Goal: Information Seeking & Learning: Learn about a topic

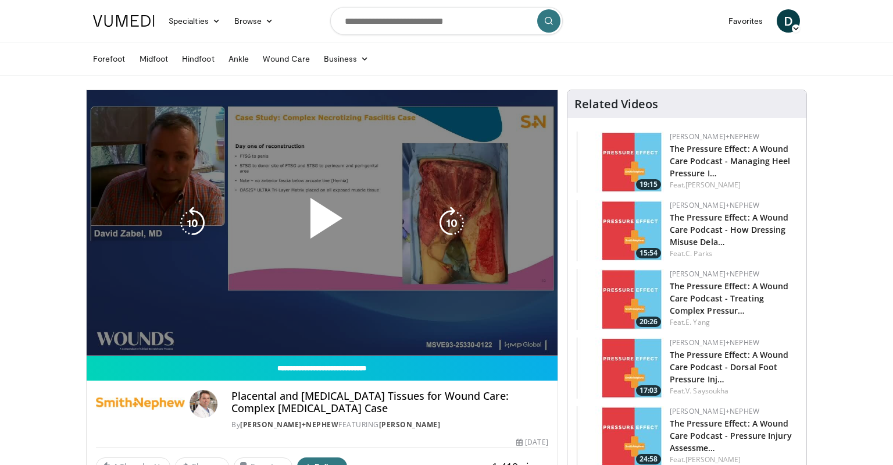
click at [115, 277] on div "10 seconds Tap to unmute" at bounding box center [322, 222] width 471 height 265
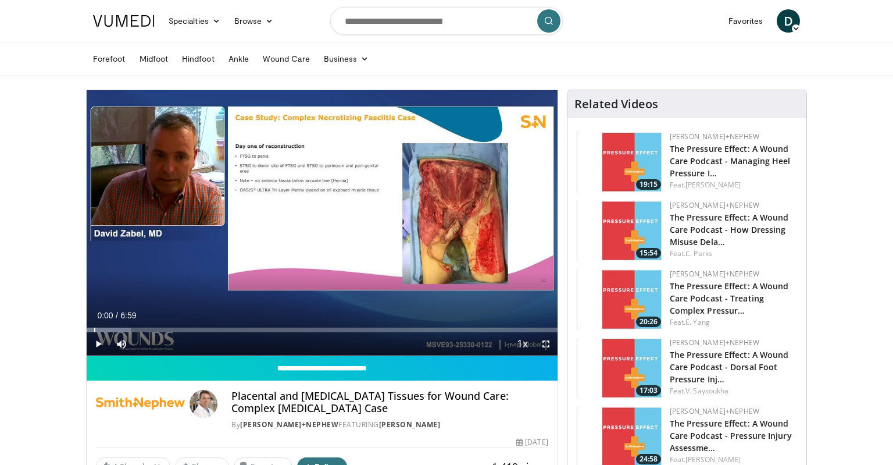
drag, startPoint x: 124, startPoint y: 329, endPoint x: 83, endPoint y: 331, distance: 42.0
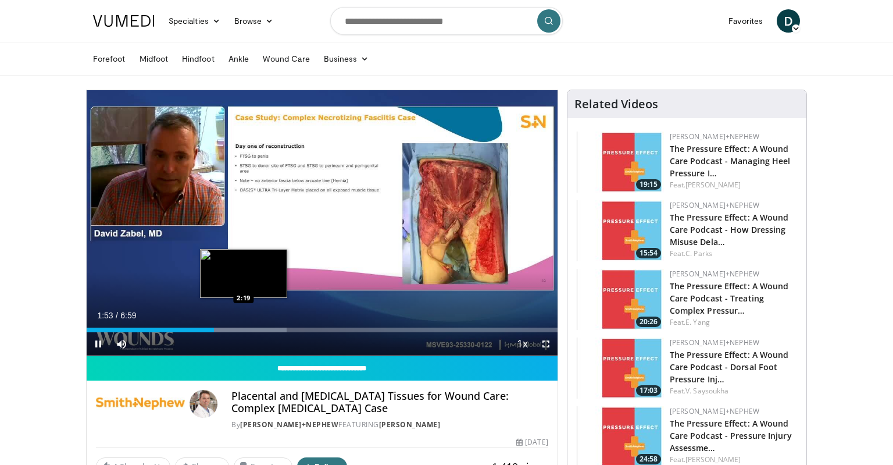
click at [245, 327] on div "Loaded : 42.54% 1:53 2:19" at bounding box center [322, 326] width 471 height 11
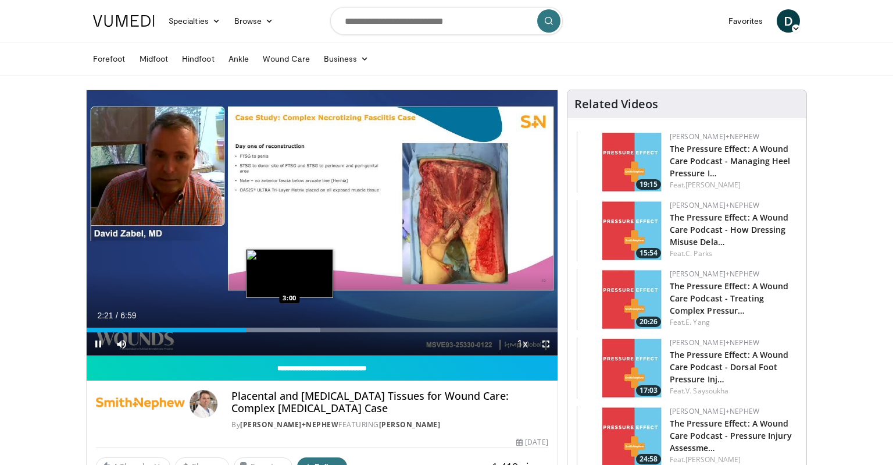
click at [291, 328] on div "Progress Bar" at bounding box center [266, 329] width 108 height 5
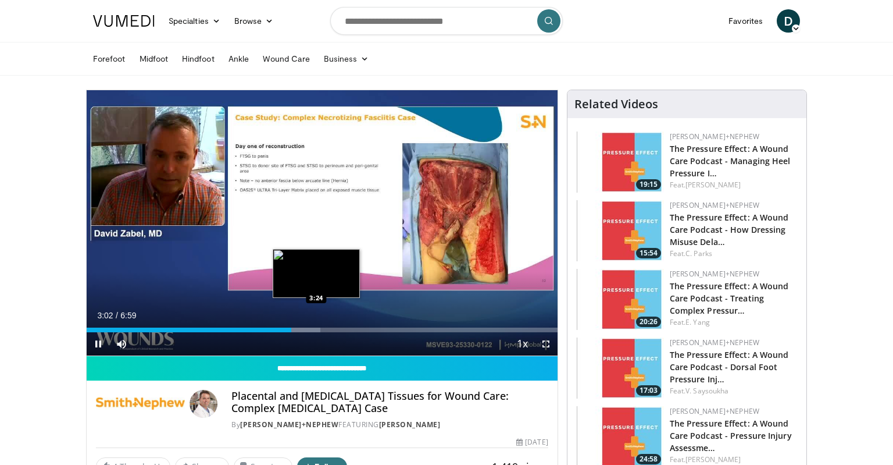
click at [316, 328] on div "Loaded : 49.64% 3:02 3:24" at bounding box center [322, 329] width 471 height 5
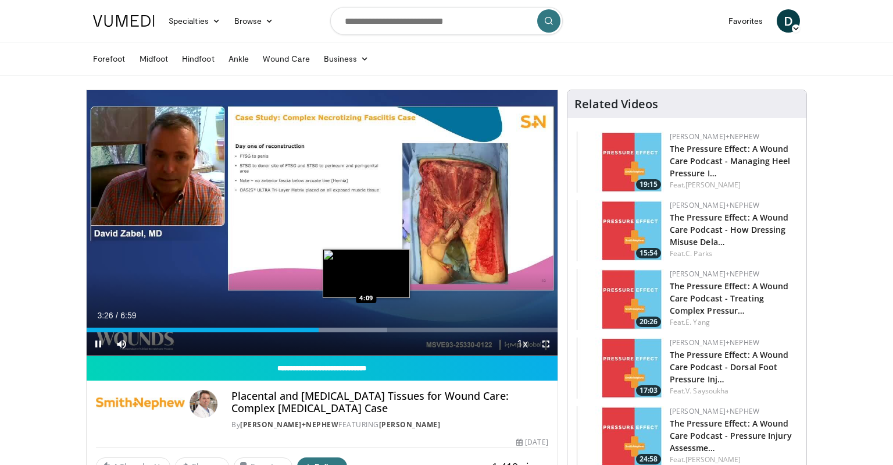
click at [366, 326] on div "Loaded : 63.82% 3:26 4:09" at bounding box center [322, 326] width 471 height 11
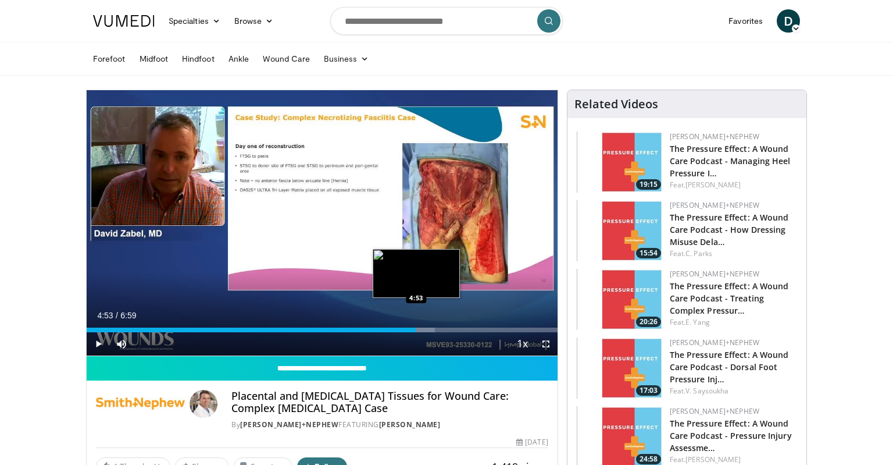
click at [416, 328] on div "Progress Bar" at bounding box center [385, 329] width 99 height 5
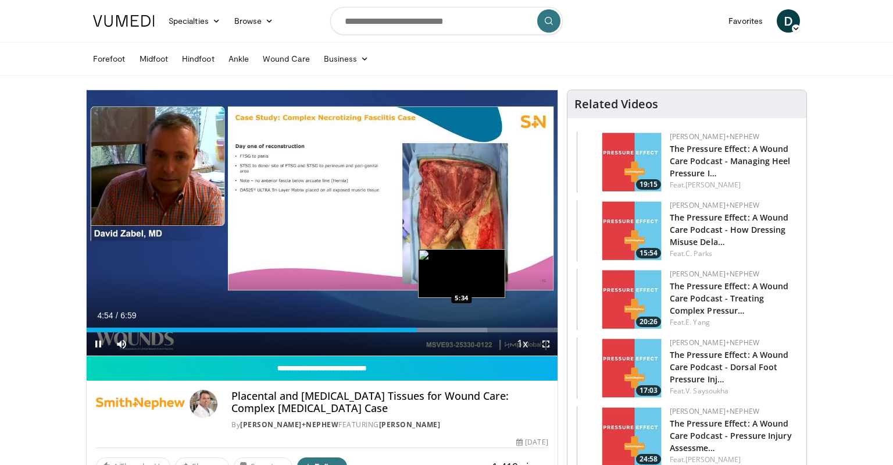
click at [462, 329] on div "Loaded : 85.10% 4:54 5:34" at bounding box center [322, 329] width 471 height 5
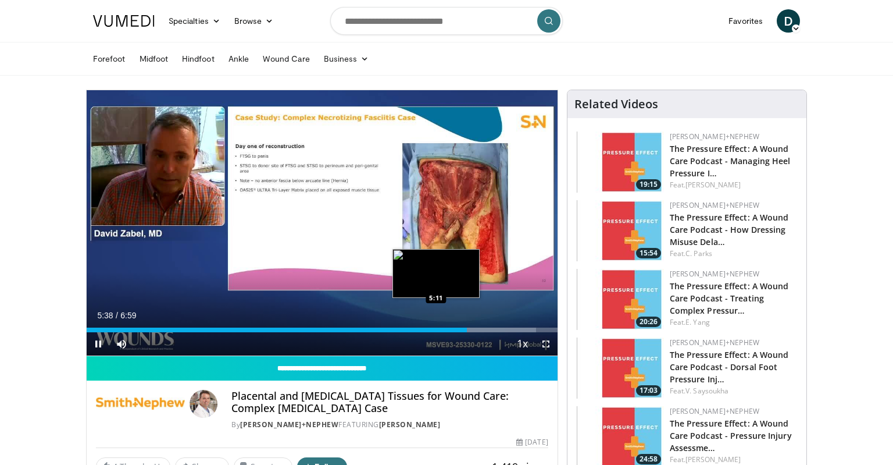
click at [436, 329] on div "5:38" at bounding box center [277, 329] width 380 height 5
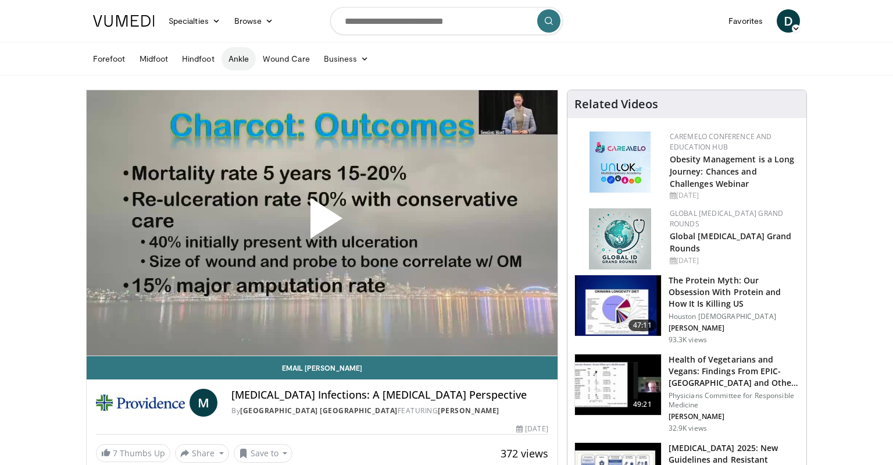
click at [243, 60] on link "Ankle" at bounding box center [239, 58] width 34 height 23
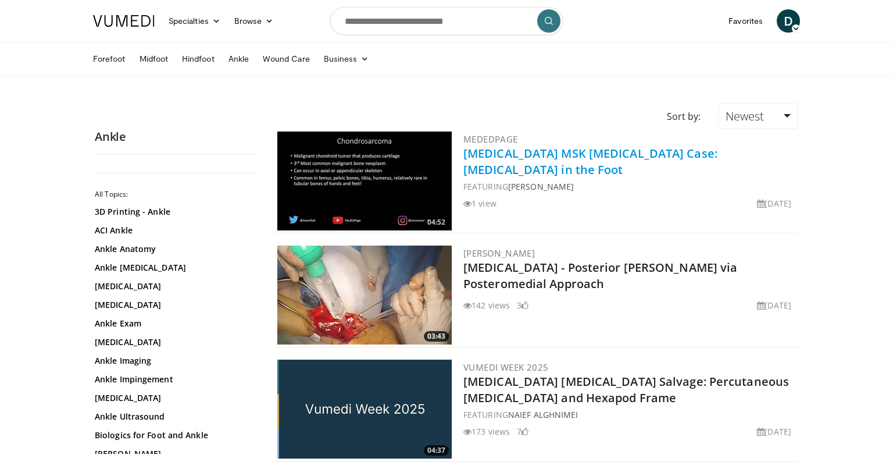
click at [514, 156] on link "[MEDICAL_DATA] MSK [MEDICAL_DATA] Case: [MEDICAL_DATA] in the Foot" at bounding box center [591, 161] width 254 height 32
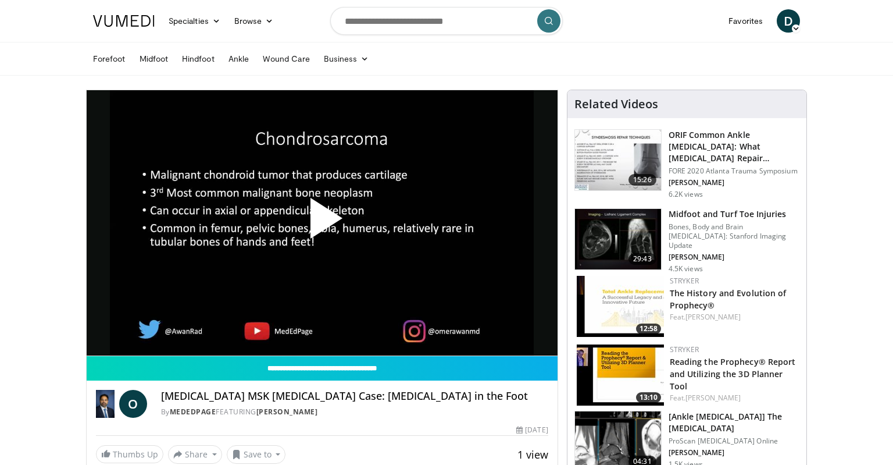
click at [322, 223] on span "Video Player" at bounding box center [322, 223] width 0 height 0
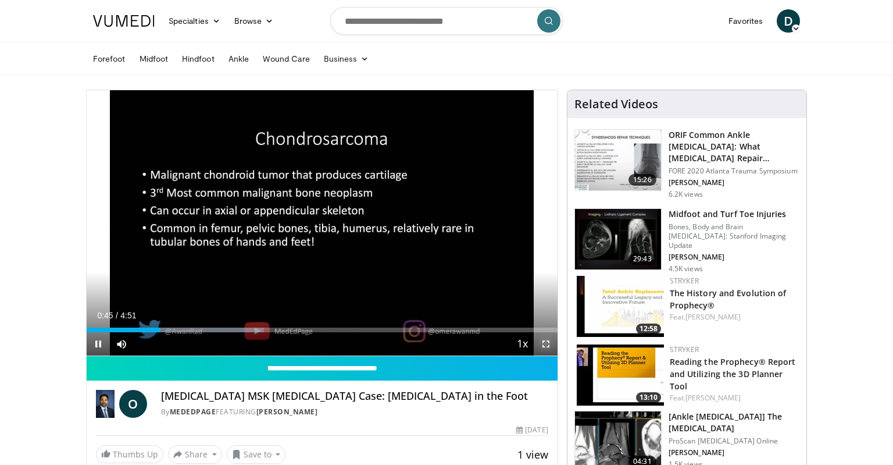
click at [548, 343] on span "Video Player" at bounding box center [545, 343] width 23 height 23
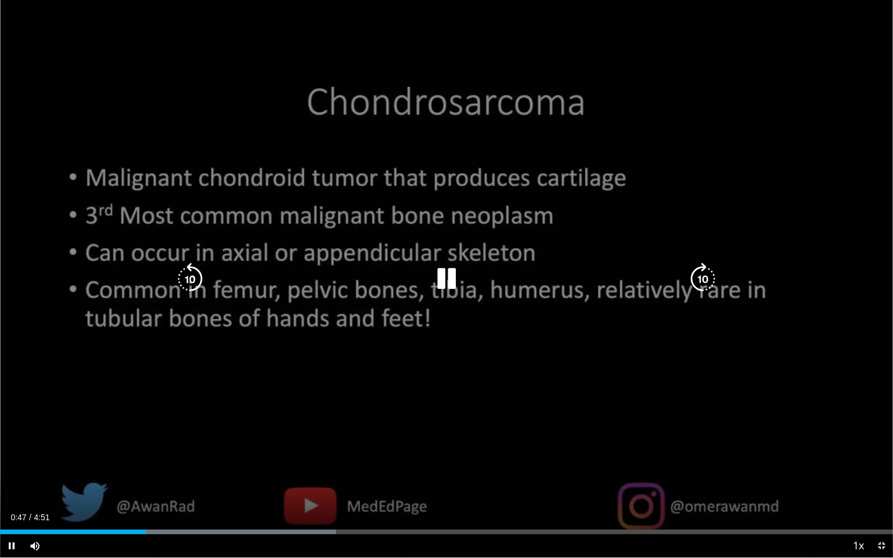
click at [600, 362] on div "10 seconds Tap to unmute" at bounding box center [446, 279] width 893 height 558
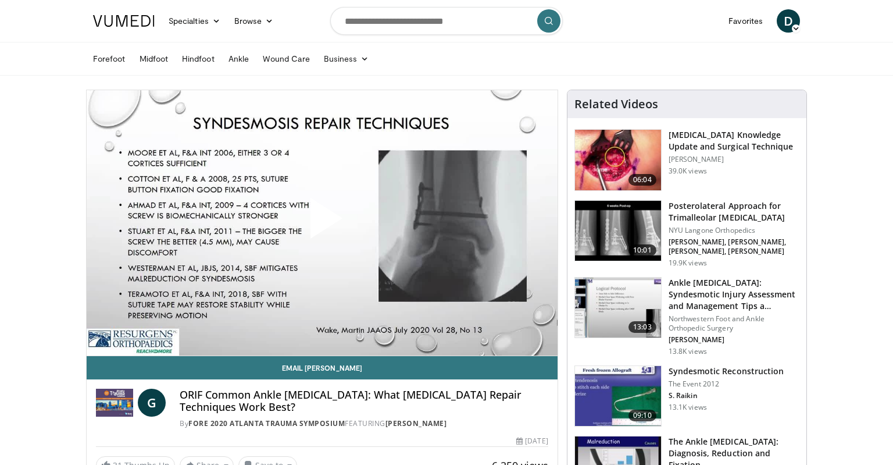
click at [322, 223] on span "Video Player" at bounding box center [322, 223] width 0 height 0
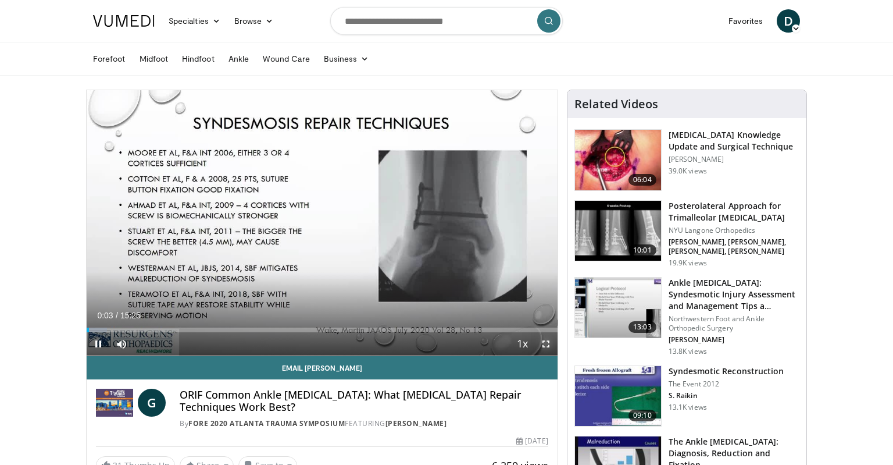
click at [546, 344] on span "Video Player" at bounding box center [545, 343] width 23 height 23
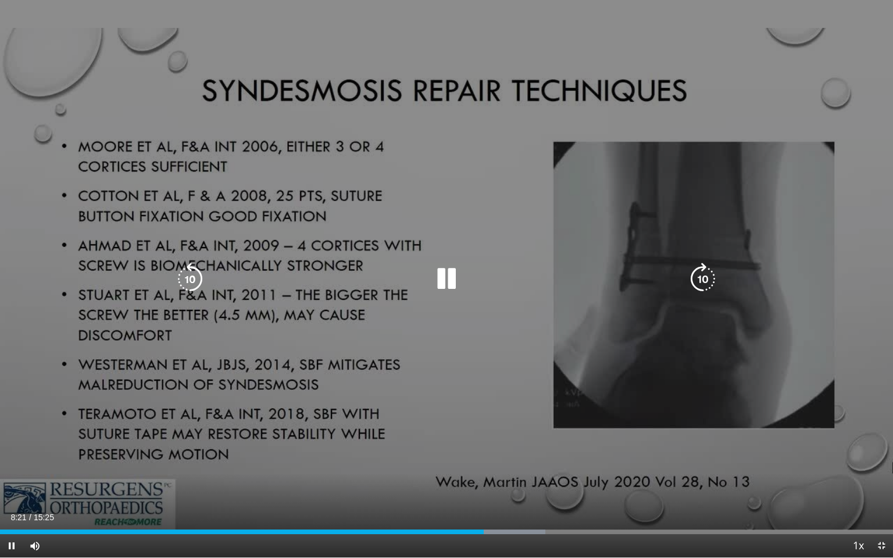
click at [501, 139] on div "10 seconds Tap to unmute" at bounding box center [446, 279] width 893 height 558
click at [443, 278] on icon "Video Player" at bounding box center [446, 279] width 33 height 33
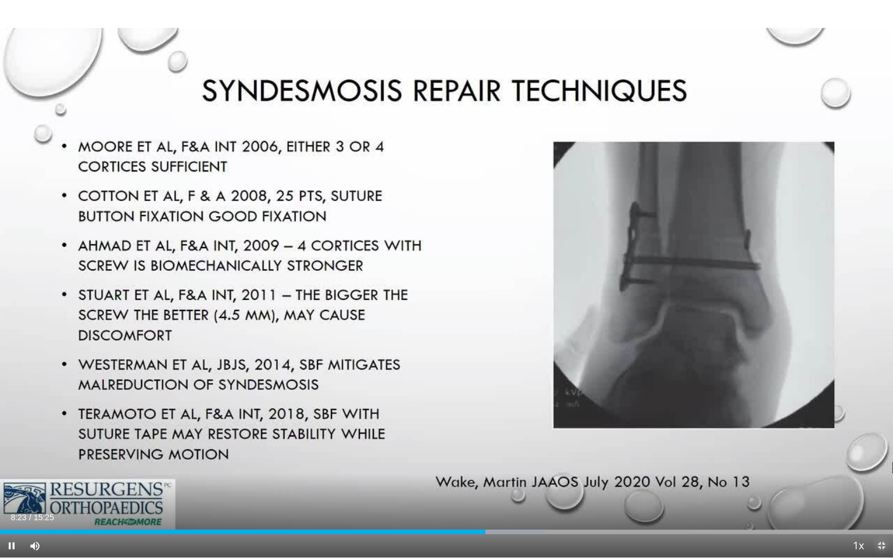
click at [881, 464] on span "Video Player" at bounding box center [881, 545] width 23 height 23
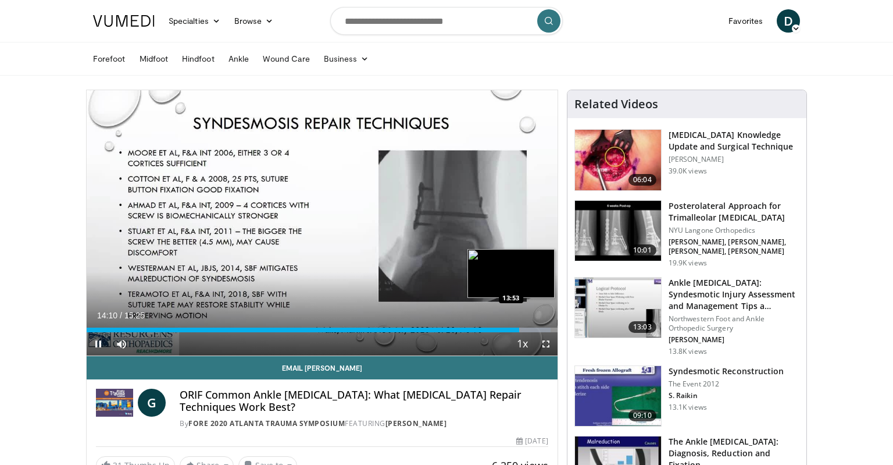
click at [511, 331] on div "14:10" at bounding box center [303, 329] width 433 height 5
click at [535, 329] on div "Loaded : 100.00% 15:17 14:39" at bounding box center [322, 329] width 471 height 5
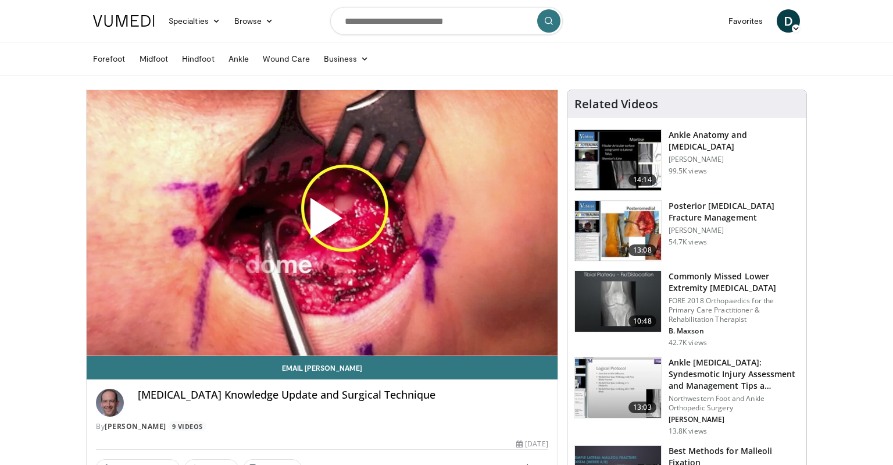
click at [322, 223] on span "Video Player" at bounding box center [322, 223] width 0 height 0
